Goal: Information Seeking & Learning: Learn about a topic

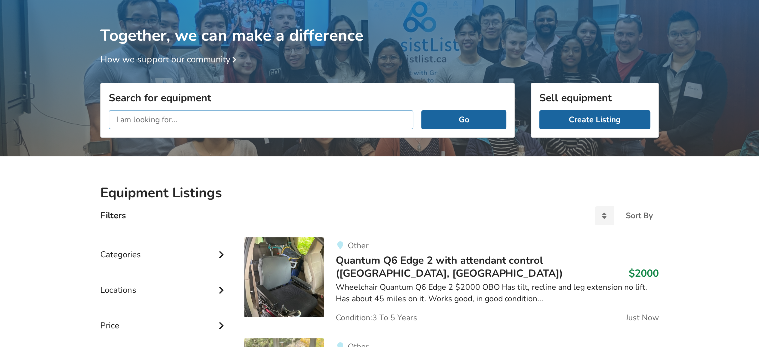
click at [222, 121] on input "text" at bounding box center [261, 119] width 304 height 19
type input "hospital bed"
click at [421, 110] on button "Go" at bounding box center [463, 119] width 85 height 19
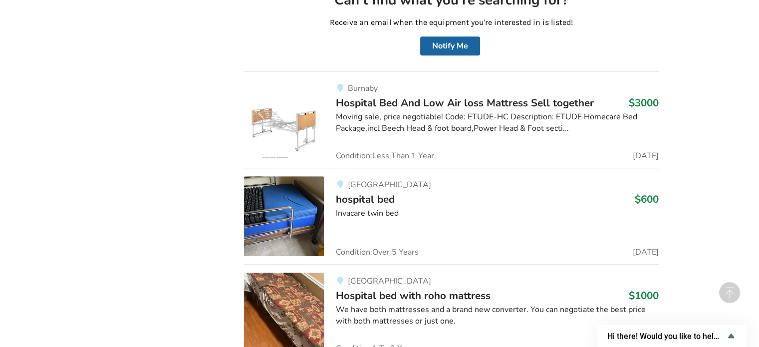
scroll to position [601, 0]
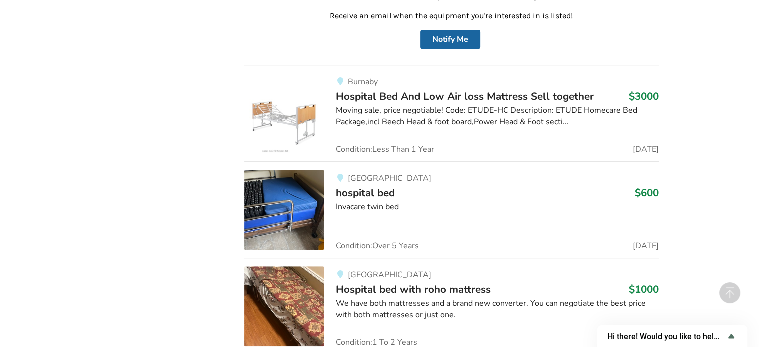
click at [284, 190] on img at bounding box center [284, 210] width 80 height 80
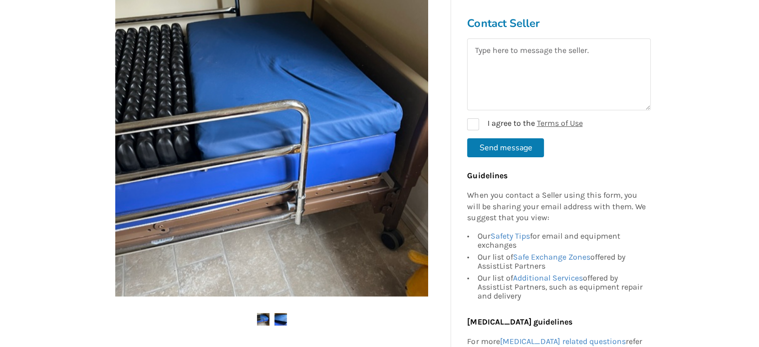
scroll to position [100, 0]
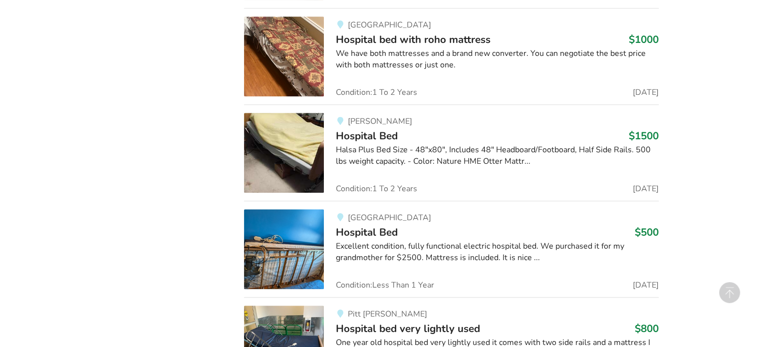
scroll to position [950, 0]
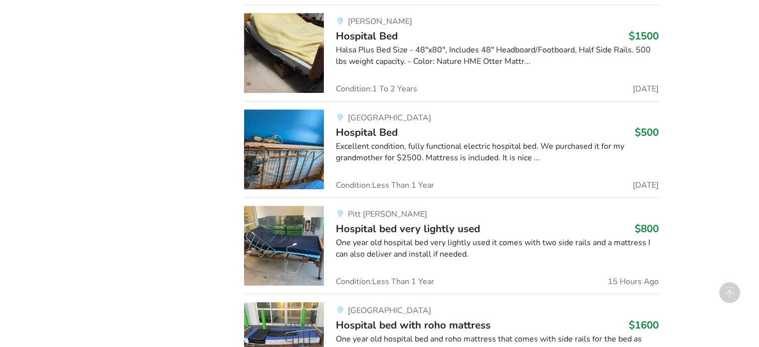
click at [285, 143] on img at bounding box center [284, 149] width 80 height 80
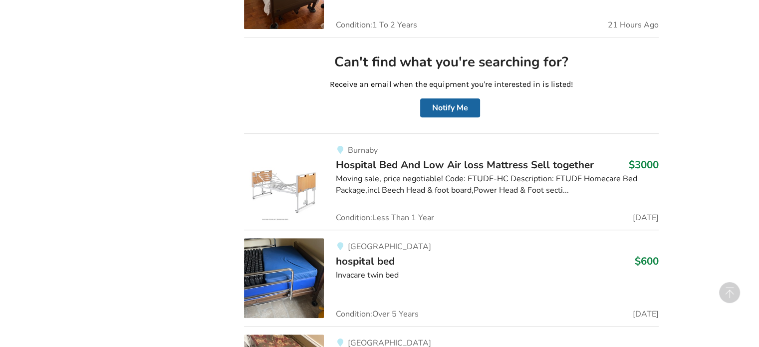
scroll to position [408, 0]
